Goal: Transaction & Acquisition: Purchase product/service

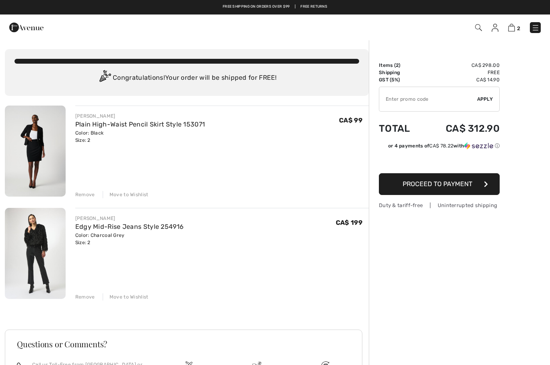
click at [88, 197] on div "Remove" at bounding box center [85, 194] width 20 height 7
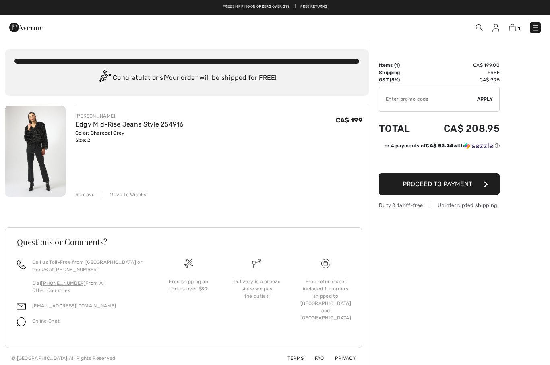
click at [52, 133] on img at bounding box center [35, 150] width 61 height 91
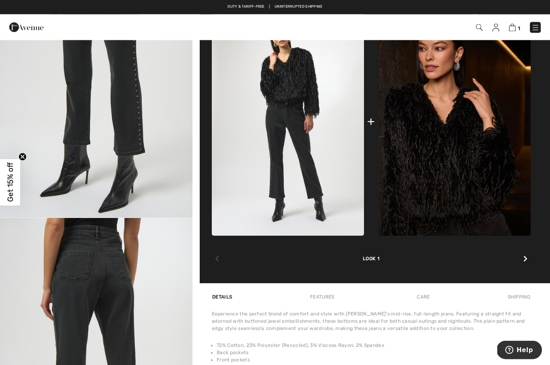
scroll to position [335, 0]
click at [448, 155] on img at bounding box center [455, 121] width 152 height 228
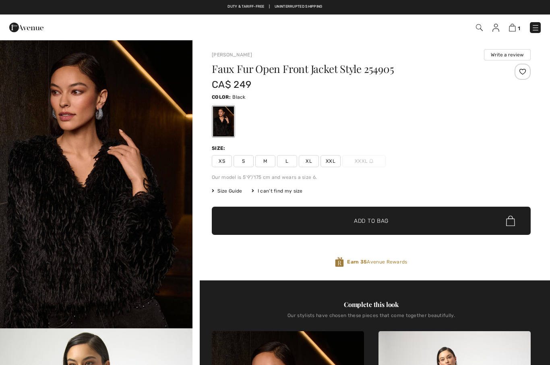
checkbox input "true"
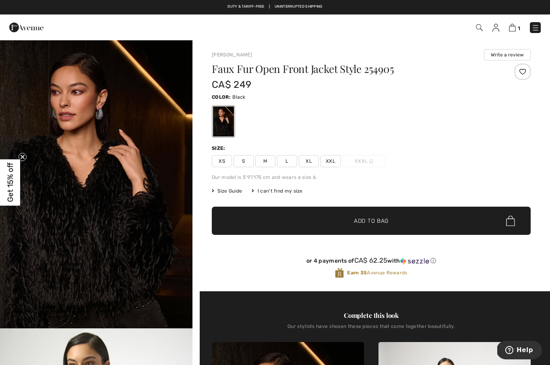
click at [216, 159] on span "XS" at bounding box center [222, 161] width 20 height 12
click at [311, 221] on span "✔ Added to Bag Add to Bag" at bounding box center [371, 221] width 319 height 28
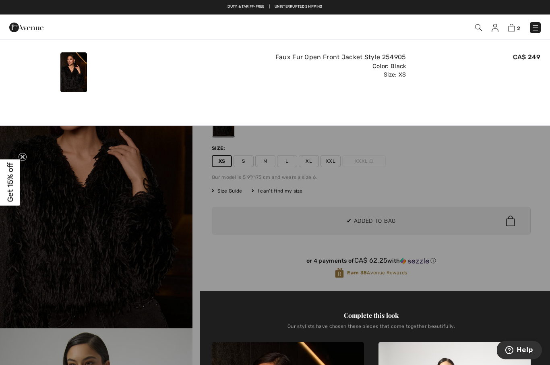
click at [509, 28] on img at bounding box center [511, 28] width 7 height 8
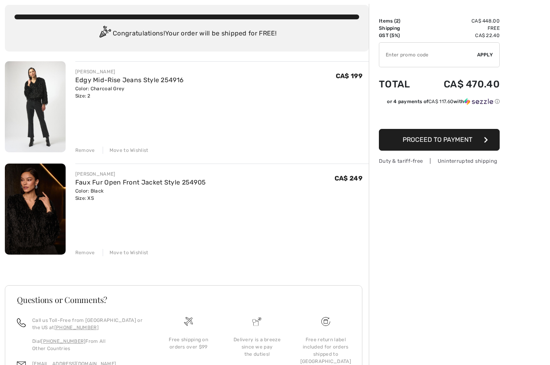
scroll to position [44, 0]
click at [103, 184] on link "Faux Fur Open Front Jacket Style 254905" at bounding box center [140, 182] width 131 height 8
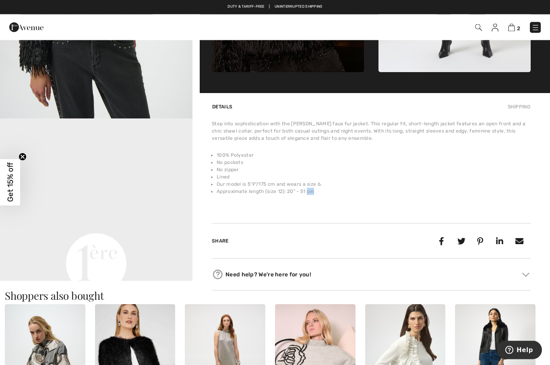
scroll to position [498, 0]
click at [530, 184] on li "Our model is 5'9"/175 cm and wears a size 6." at bounding box center [374, 183] width 314 height 7
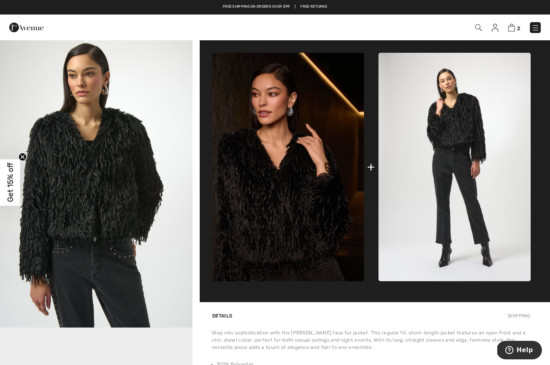
scroll to position [288, 0]
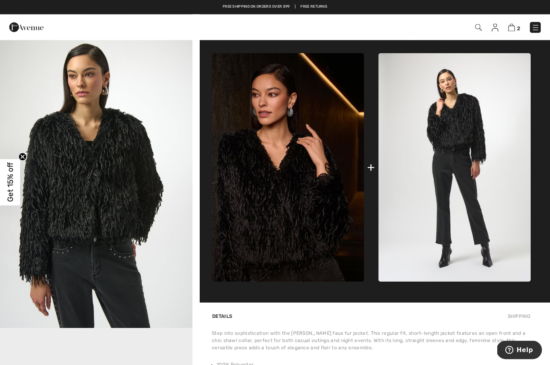
click at [66, 209] on img "2 / 6" at bounding box center [96, 184] width 192 height 288
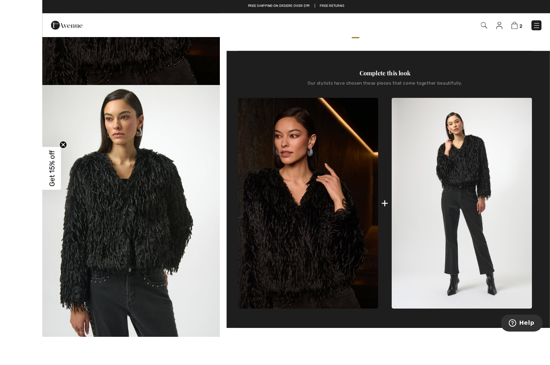
scroll to position [297, 0]
